Goal: Use online tool/utility: Utilize a website feature to perform a specific function

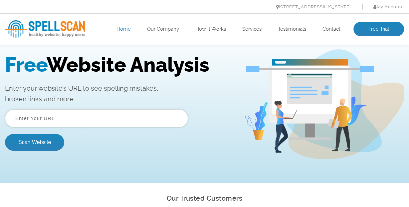
scroll to position [29, 0]
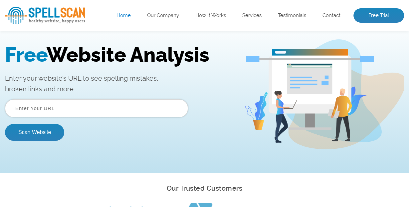
click at [66, 111] on input "text" at bounding box center [96, 108] width 183 height 18
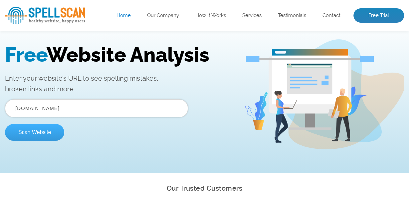
type input "www.readingrotary.co.uk"
click at [38, 136] on button "Scan Website" at bounding box center [34, 132] width 59 height 17
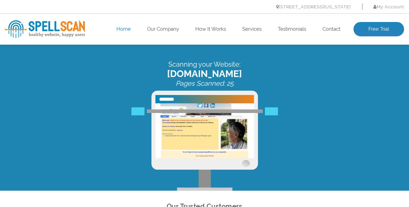
scroll to position [0, 0]
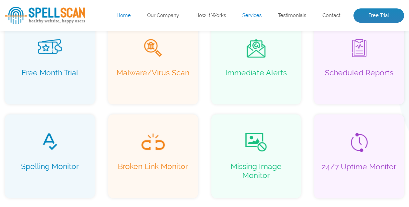
scroll to position [455, 0]
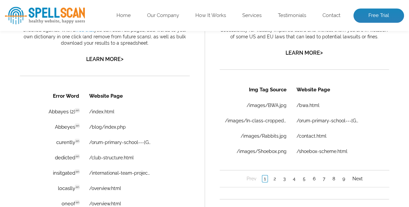
scroll to position [431, 0]
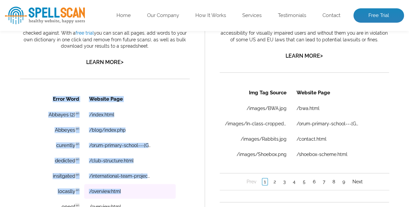
drag, startPoint x: 50, startPoint y: 98, endPoint x: 155, endPoint y: 192, distance: 141.2
click at [153, 192] on table "Error Word Website Page Abbayes (2) en Discovered: 08-25-2025 scan Dictionaries…" at bounding box center [104, 176] width 143 height 170
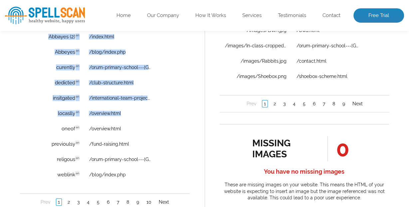
scroll to position [518, 0]
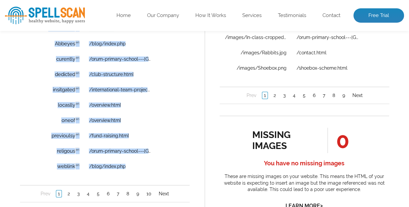
copy table "Error Word Website Page Abbayes (2) en Discovered: 08-25-2025 scan Dictionaries…"
click at [68, 194] on link "2" at bounding box center [69, 193] width 6 height 7
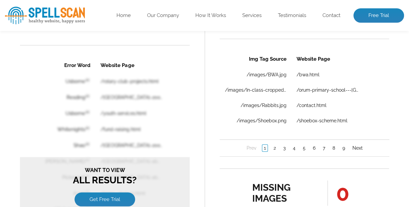
scroll to position [460, 0]
